Goal: Find specific page/section: Find specific page/section

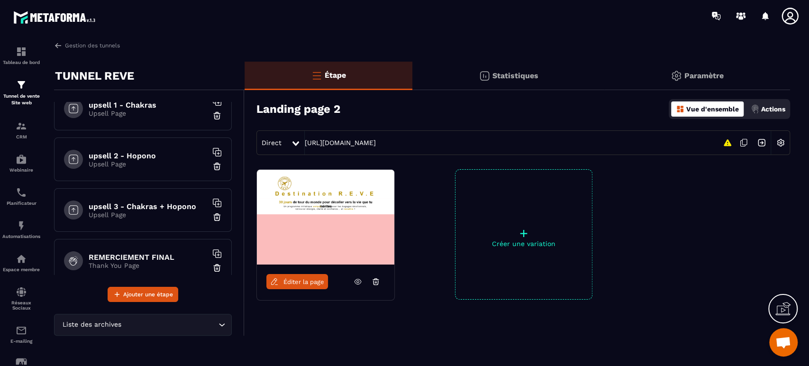
scroll to position [281, 0]
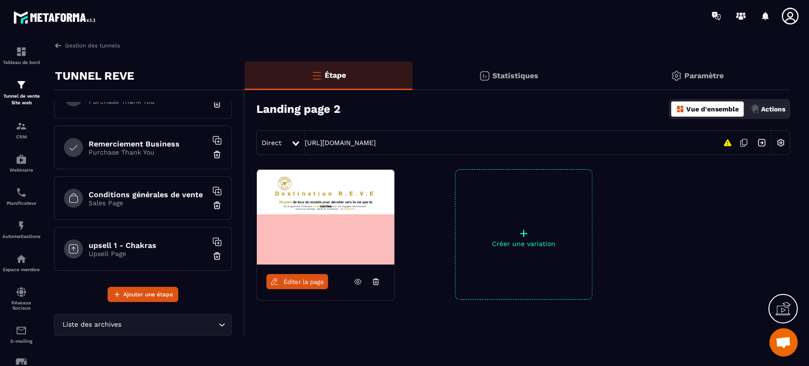
click at [171, 188] on div "Conditions générales de vente Sales Page" at bounding box center [143, 198] width 178 height 44
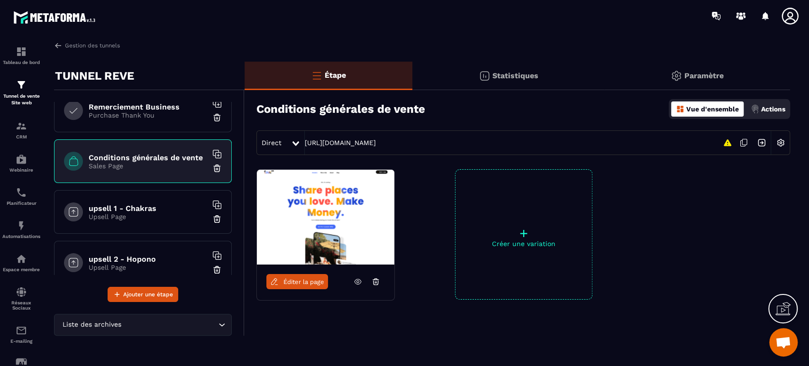
scroll to position [318, 0]
click at [212, 165] on img at bounding box center [216, 167] width 9 height 9
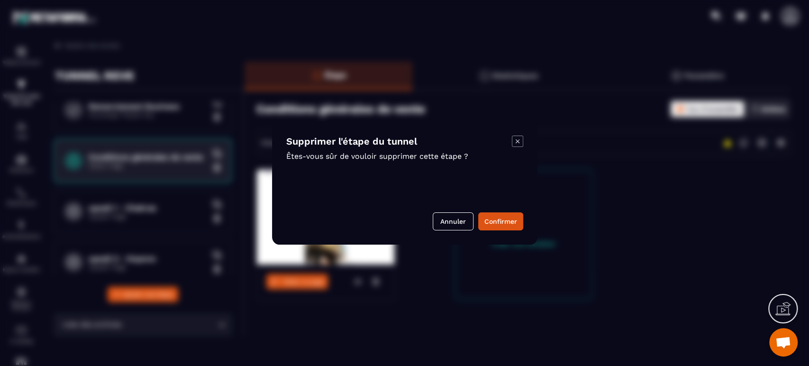
click at [500, 222] on button "Confirmer" at bounding box center [500, 221] width 45 height 18
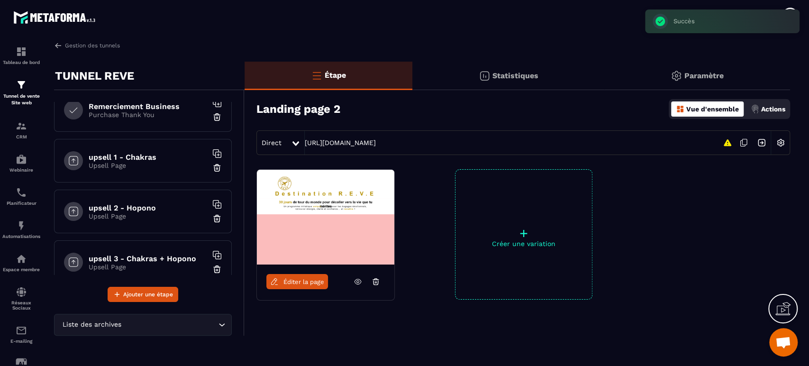
click at [134, 153] on h6 "upsell 1 - Chakras" at bounding box center [148, 157] width 119 height 9
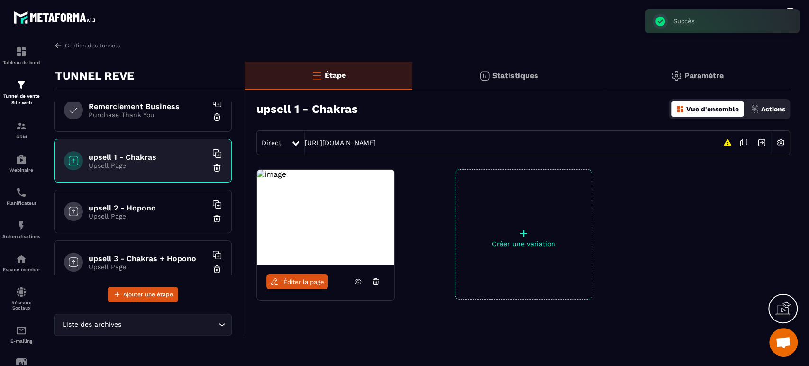
click at [315, 278] on span "Éditer la page" at bounding box center [303, 281] width 41 height 7
